Goal: Browse casually

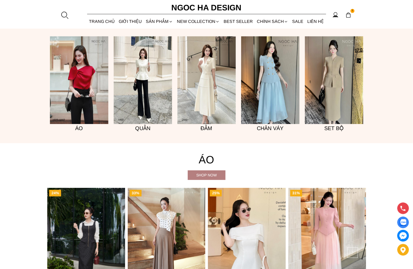
scroll to position [431, 0]
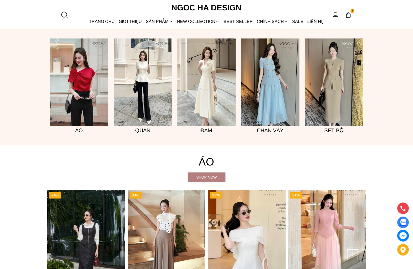
click at [145, 83] on img at bounding box center [143, 82] width 58 height 88
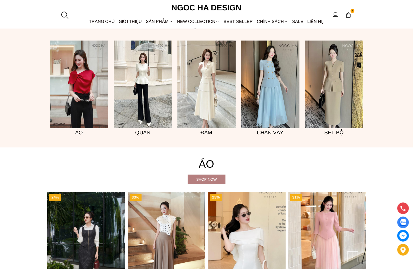
click at [77, 90] on img at bounding box center [79, 84] width 58 height 88
